Goal: Use online tool/utility: Utilize a website feature to perform a specific function

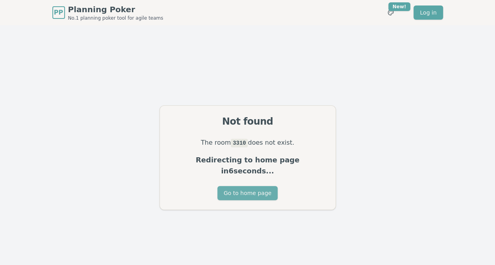
click at [257, 187] on button "Go to home page" at bounding box center [247, 193] width 60 height 14
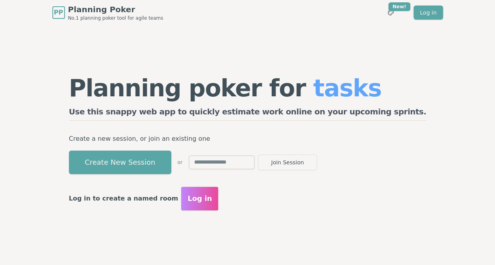
click at [473, 109] on section "Planning poker for tasks Use this snappy web app to quickly estimate work onlin…" at bounding box center [247, 143] width 495 height 236
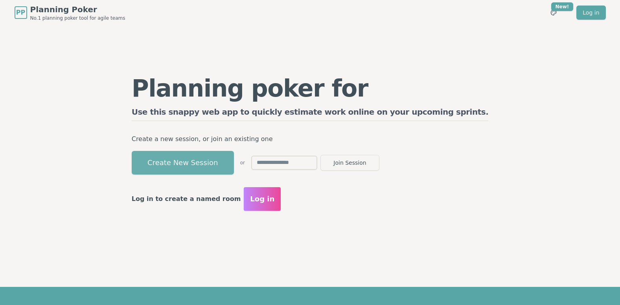
click at [212, 168] on button "Create New Session" at bounding box center [183, 163] width 102 height 24
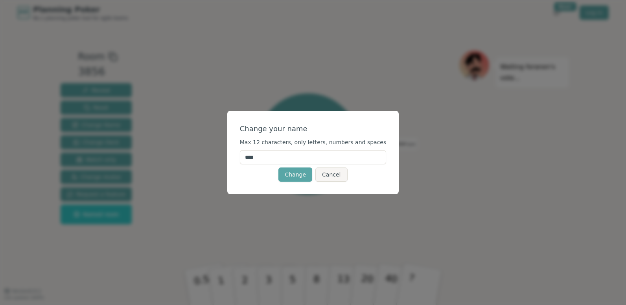
click at [262, 160] on input "****" at bounding box center [313, 157] width 147 height 14
type input "****"
click at [294, 178] on button "Change" at bounding box center [296, 174] width 34 height 14
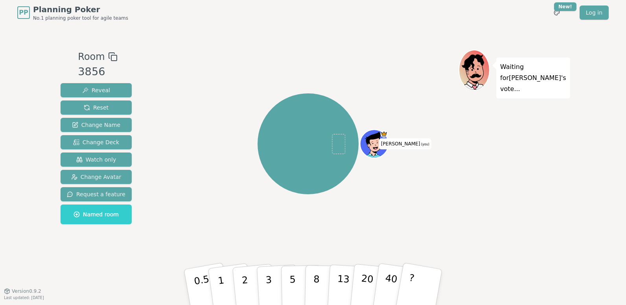
click at [111, 56] on rect at bounding box center [114, 58] width 6 height 6
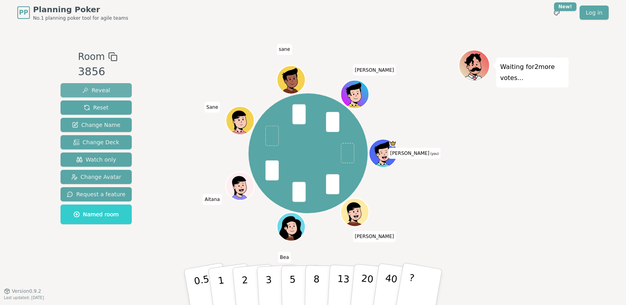
click at [101, 88] on span "Reveal" at bounding box center [96, 90] width 28 height 8
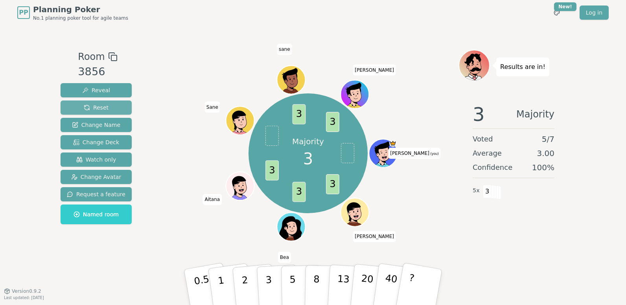
click at [93, 106] on span "Reset" at bounding box center [96, 107] width 25 height 8
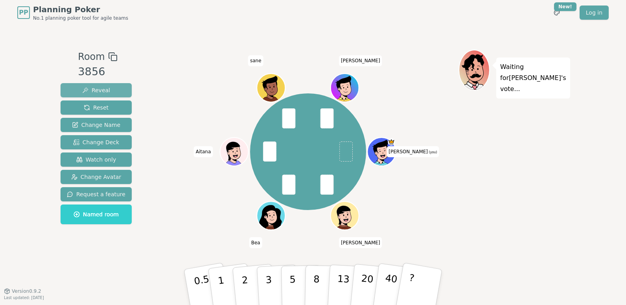
click at [85, 88] on span "Reveal" at bounding box center [96, 90] width 28 height 8
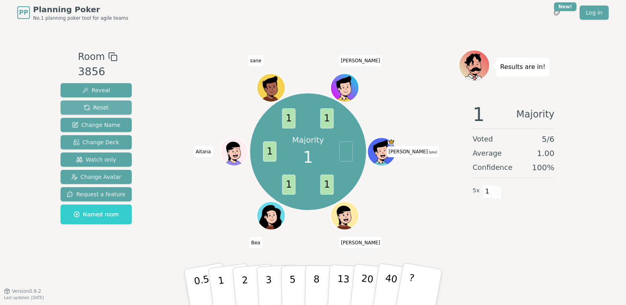
click at [99, 108] on span "Reset" at bounding box center [96, 107] width 25 height 8
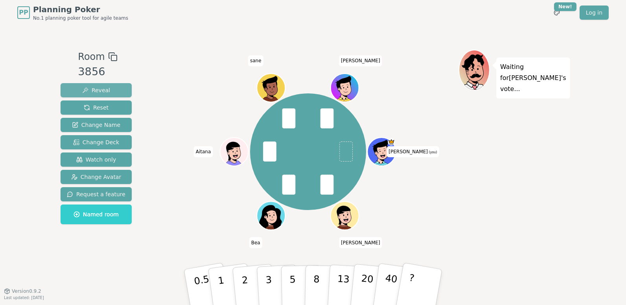
click at [114, 86] on button "Reveal" at bounding box center [96, 90] width 71 height 14
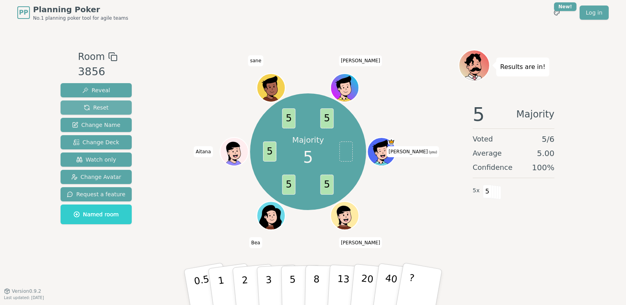
click at [102, 108] on span "Reset" at bounding box center [96, 107] width 25 height 8
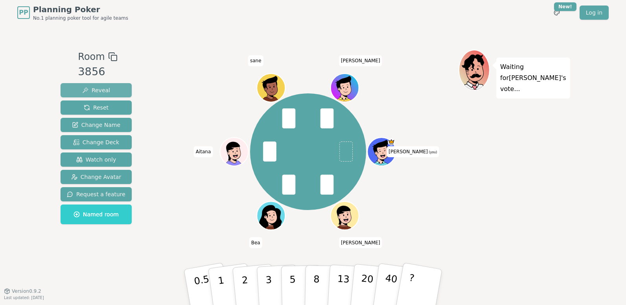
click at [108, 87] on button "Reveal" at bounding box center [96, 90] width 71 height 14
